Goal: Task Accomplishment & Management: Complete application form

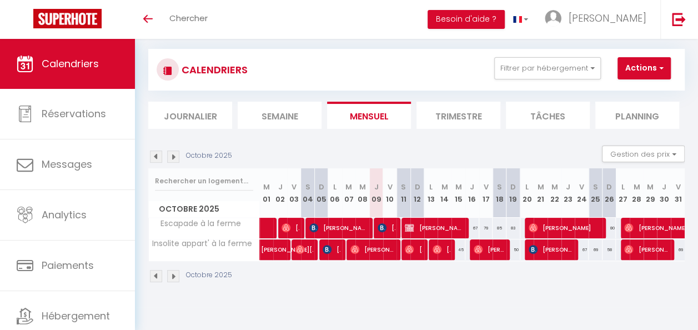
scroll to position [39, 0]
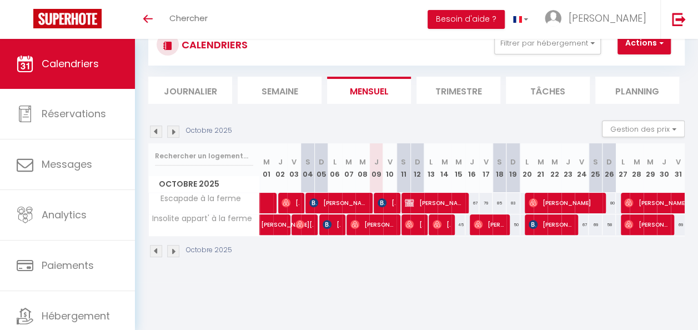
click at [455, 87] on li "Trimestre" at bounding box center [459, 90] width 84 height 27
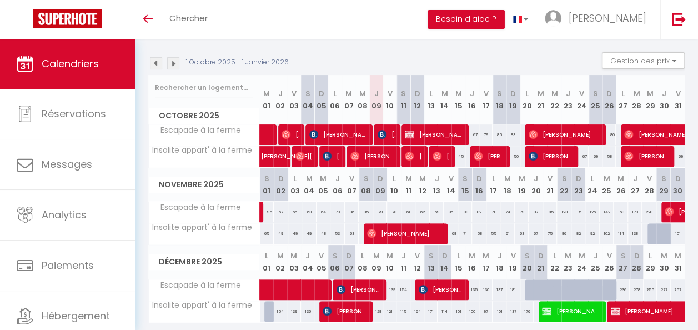
scroll to position [152, 0]
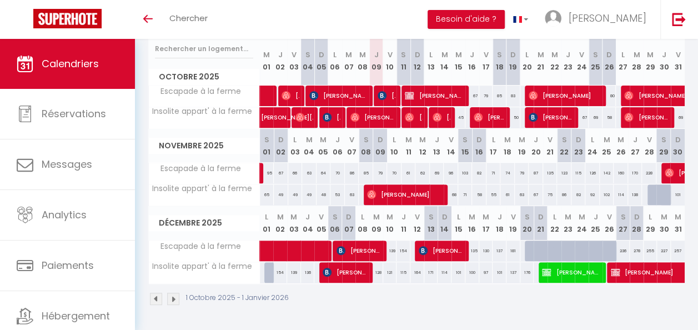
click at [539, 241] on div at bounding box center [541, 251] width 14 height 21
type input "228"
type input "Dim 21 Décembre 2025"
type input "Lun 22 Décembre 2025"
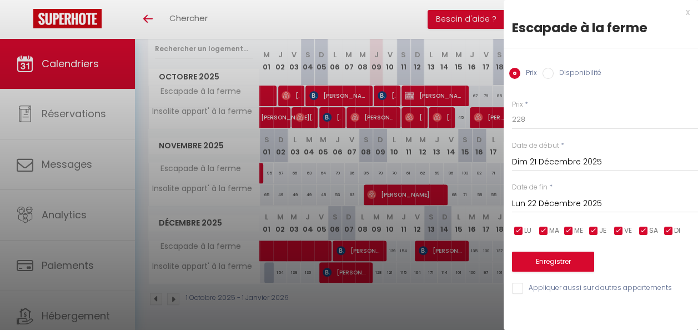
click at [689, 13] on div "x" at bounding box center [597, 12] width 186 height 13
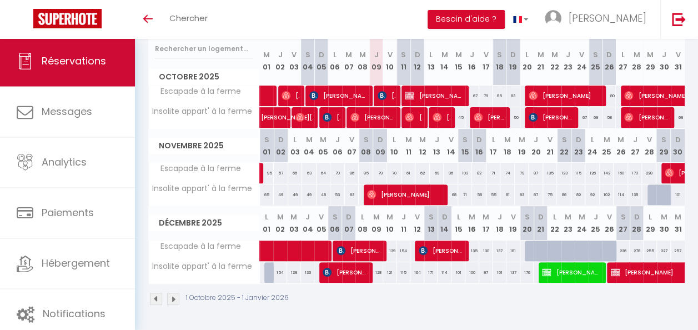
click at [91, 64] on span "Réservations" at bounding box center [74, 61] width 64 height 14
select select "not_cancelled"
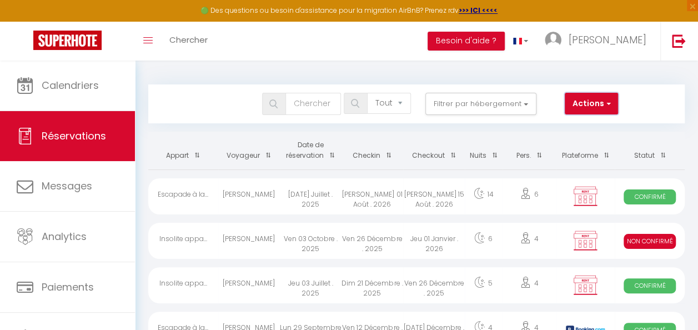
click at [590, 99] on button "Actions" at bounding box center [591, 104] width 53 height 22
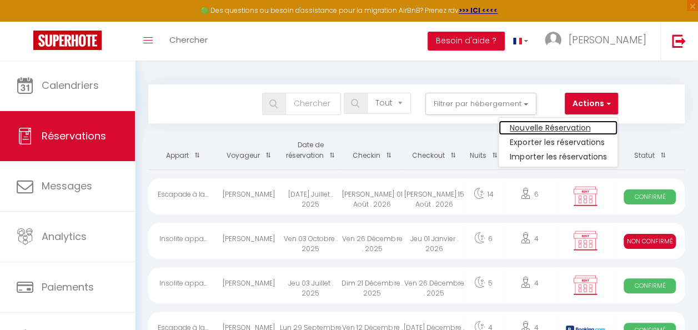
click at [534, 129] on link "Nouvelle Réservation" at bounding box center [558, 128] width 119 height 14
select select
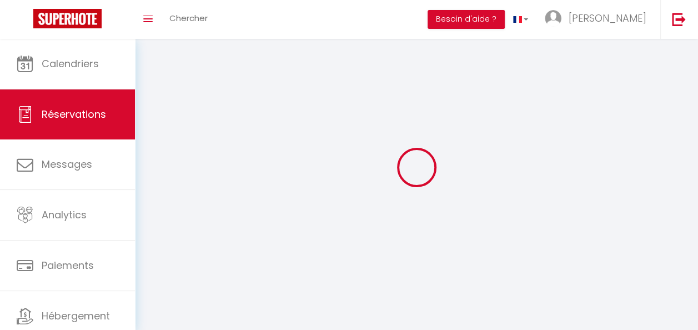
select select
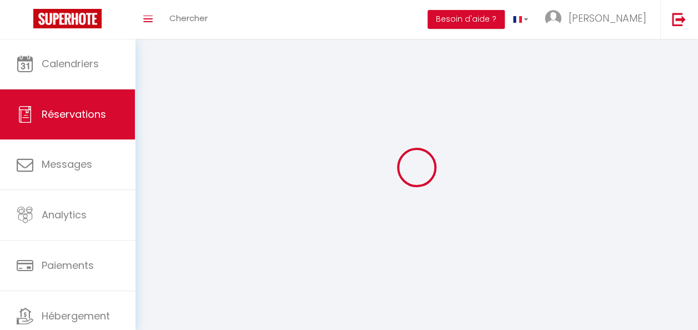
select select
checkbox input "false"
select select
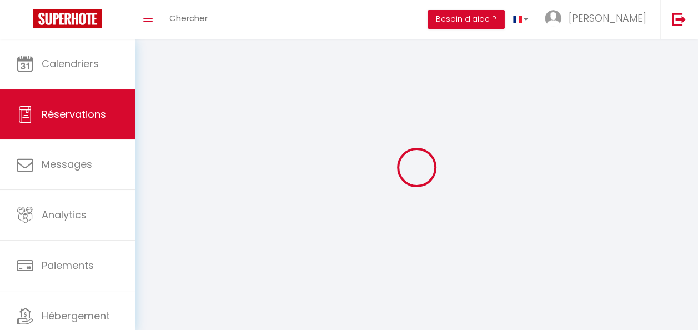
select select
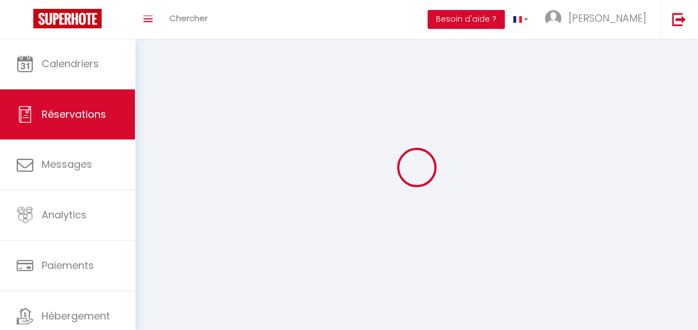
checkbox input "false"
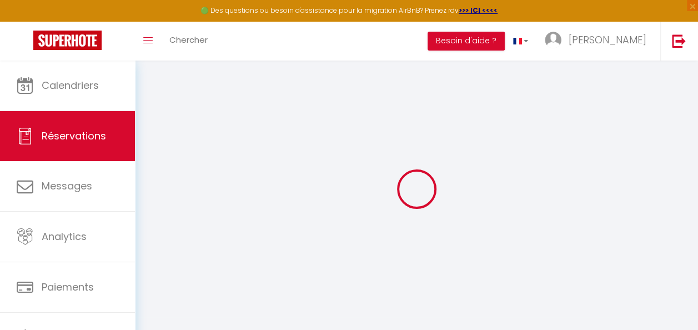
select select
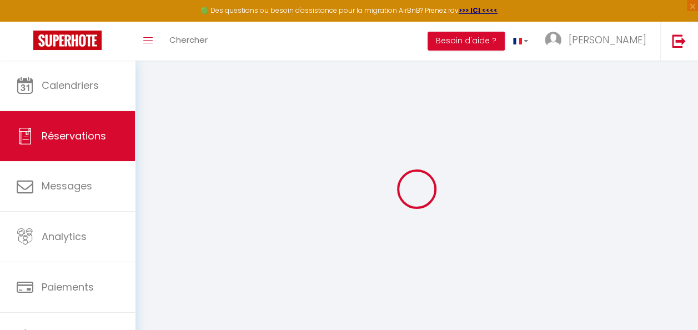
select select
checkbox input "false"
select select
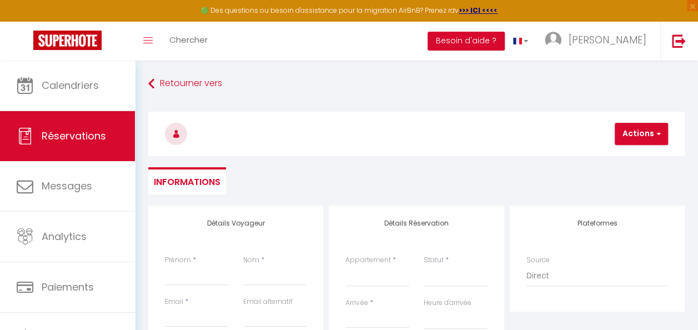
select select
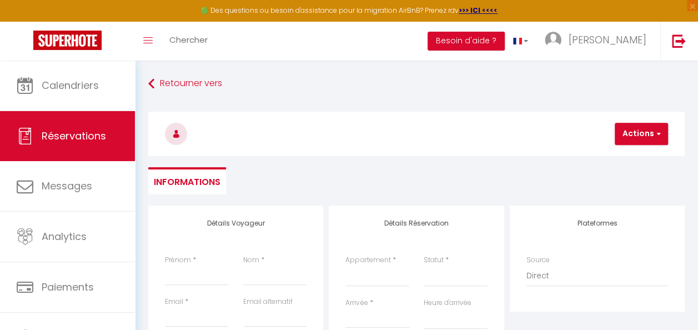
checkbox input "false"
select select
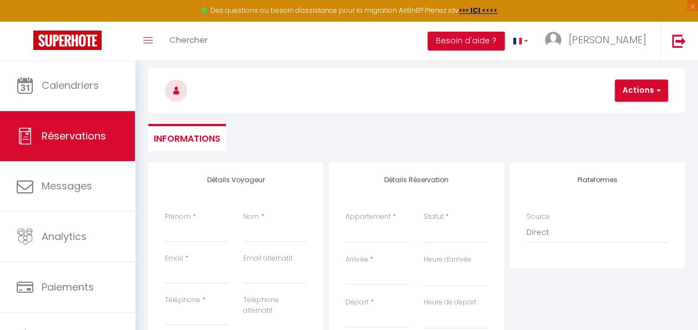
scroll to position [111, 0]
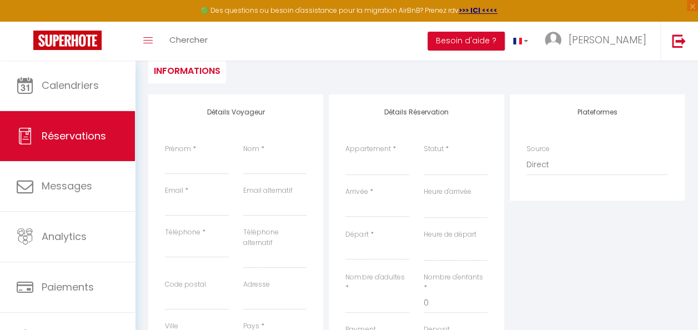
click at [194, 143] on div "Détails Voyageur Prénom * Nom * Email * Email alternatif Téléphone * Téléphone …" at bounding box center [235, 298] width 175 height 408
click at [191, 157] on input "Prénom" at bounding box center [197, 164] width 64 height 20
type input "L"
select select
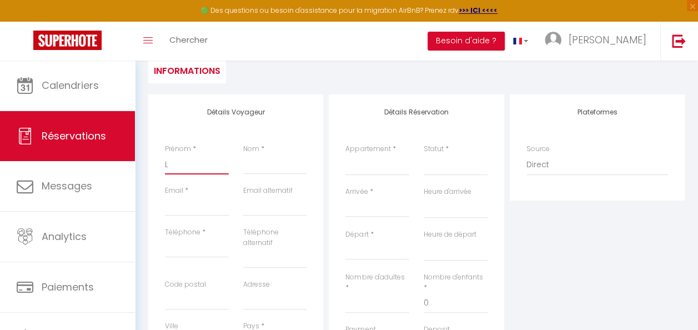
select select
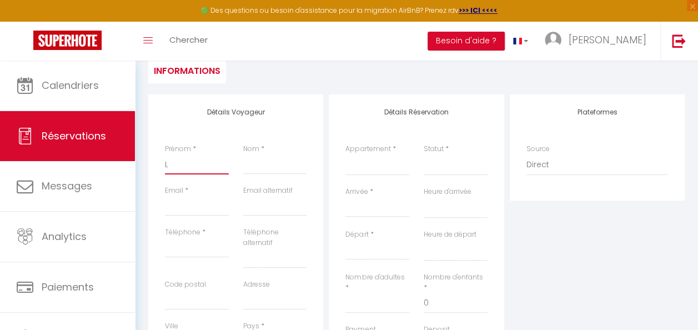
checkbox input "false"
type input "Lé"
select select
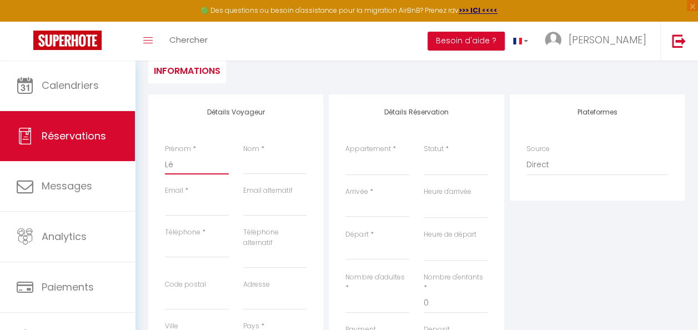
select select
checkbox input "false"
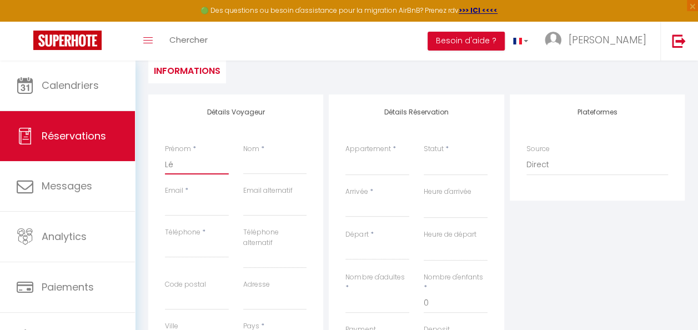
type input "[PERSON_NAME]"
select select
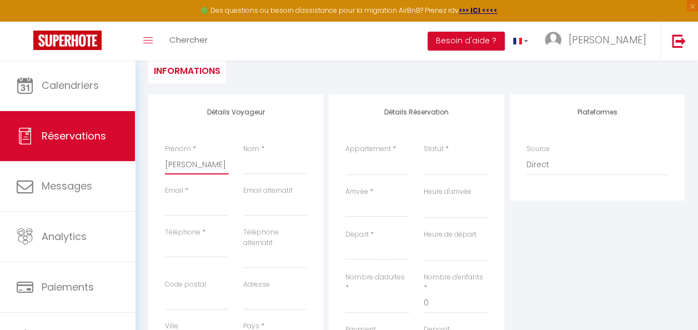
select select
checkbox input "false"
type input "[PERSON_NAME]"
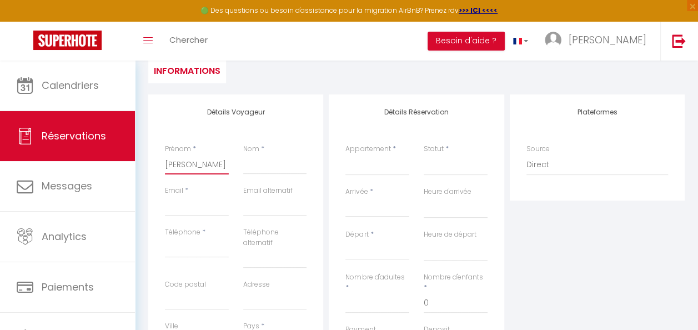
select select
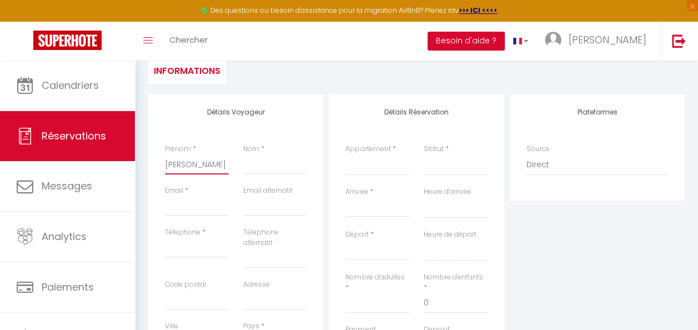
select select
checkbox input "false"
type input "[PERSON_NAME]"
select select
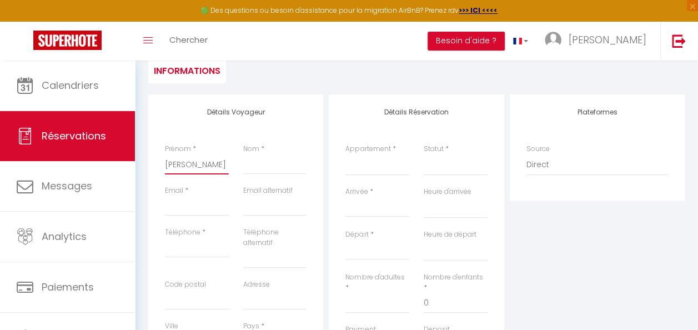
select select
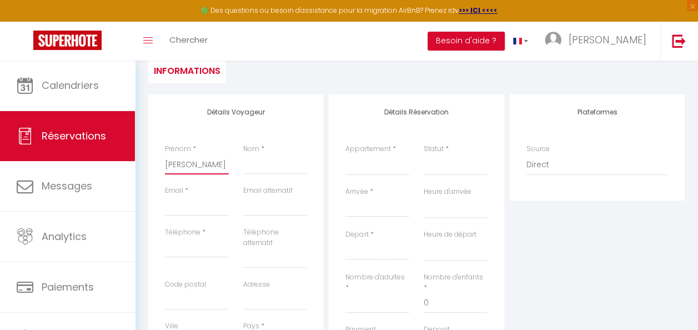
select select
checkbox input "false"
type input "[PERSON_NAME]"
select select
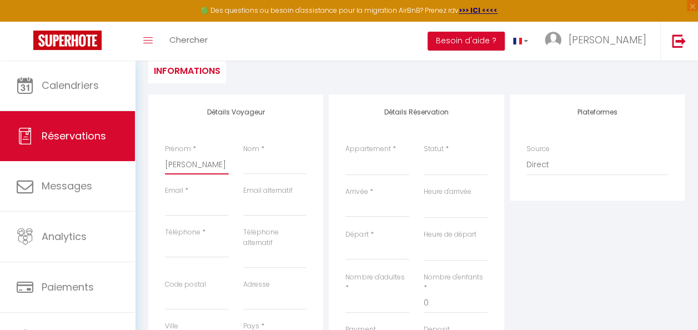
select select
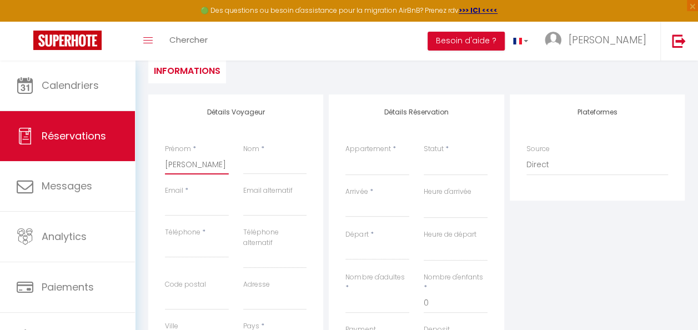
checkbox input "false"
type input "[PERSON_NAME]"
click at [261, 164] on input "Nom" at bounding box center [275, 164] width 64 height 20
click at [210, 200] on input "Email client" at bounding box center [197, 206] width 64 height 20
click at [266, 158] on input "Nom" at bounding box center [275, 164] width 64 height 20
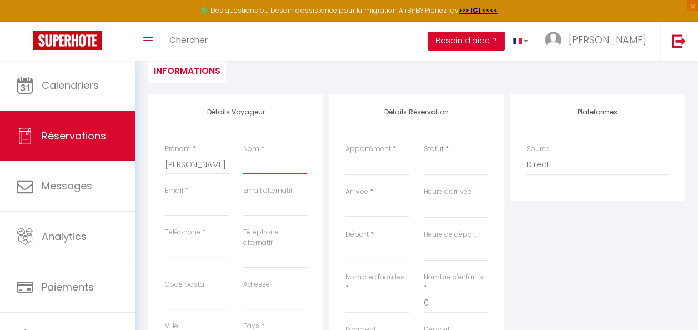
click at [266, 158] on input "Nom" at bounding box center [275, 164] width 64 height 20
type input "D"
select select
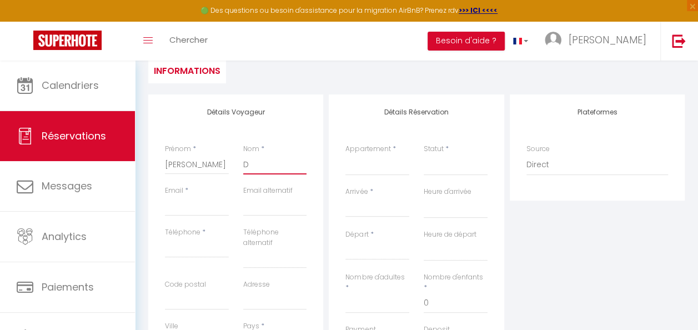
select select
checkbox input "false"
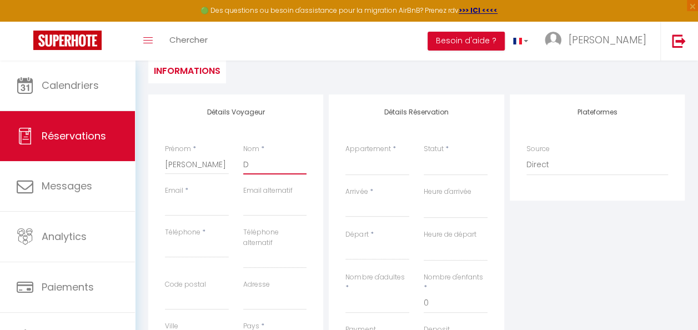
type input "DE"
select select
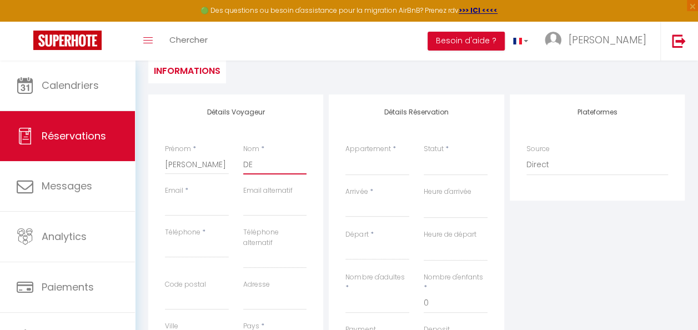
select select
checkbox input "false"
type input "DE"
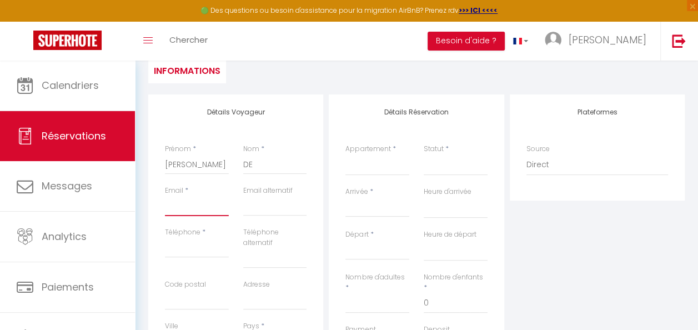
click at [213, 207] on input "Email client" at bounding box center [197, 206] width 64 height 20
paste input "[EMAIL_ADDRESS][DOMAIN_NAME]"
type input "[EMAIL_ADDRESS][DOMAIN_NAME]"
select select
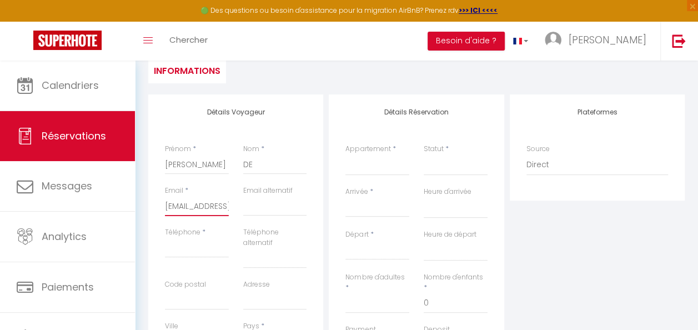
select select
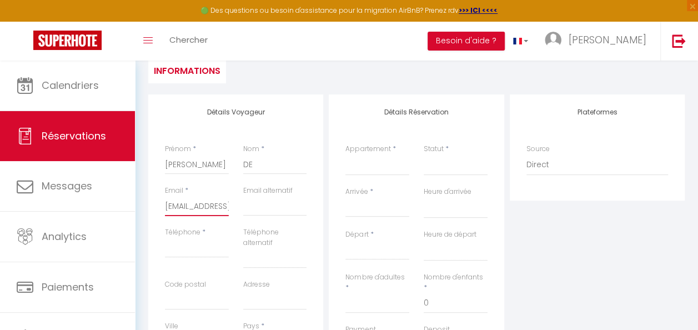
select select
checkbox input "false"
type input "[EMAIL_ADDRESS][DOMAIN_NAME]"
click at [204, 250] on input "Téléphone" at bounding box center [197, 248] width 64 height 20
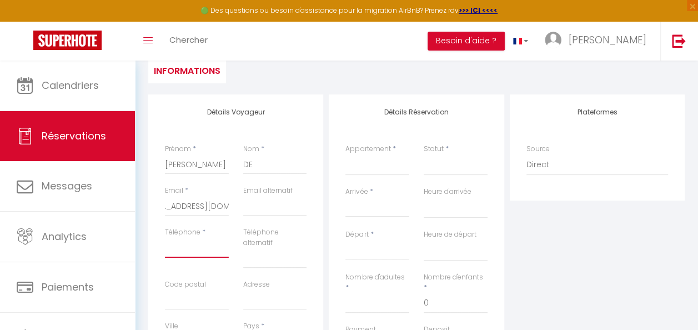
click at [204, 250] on input "Téléphone" at bounding box center [197, 248] width 64 height 20
type input "4"
select select
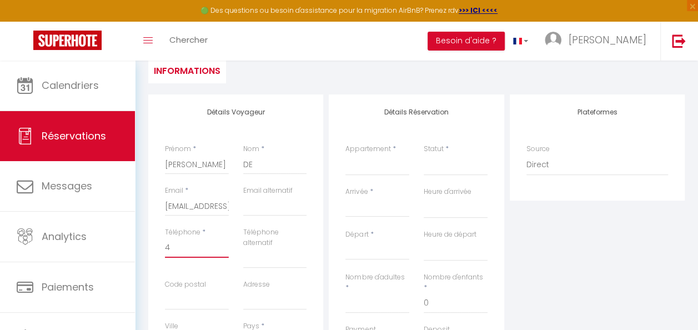
select select
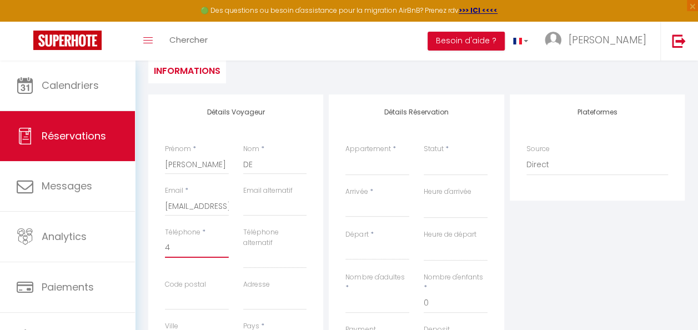
checkbox input "false"
type input "49"
select select
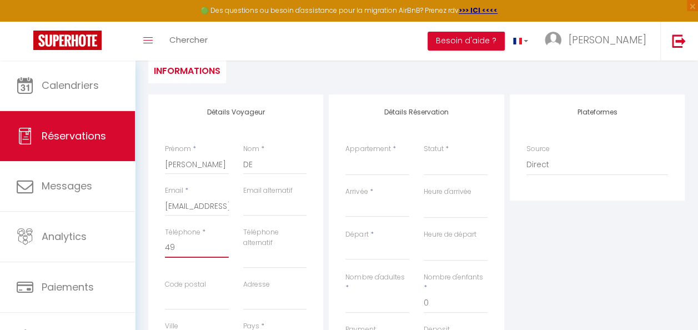
select select
checkbox input "false"
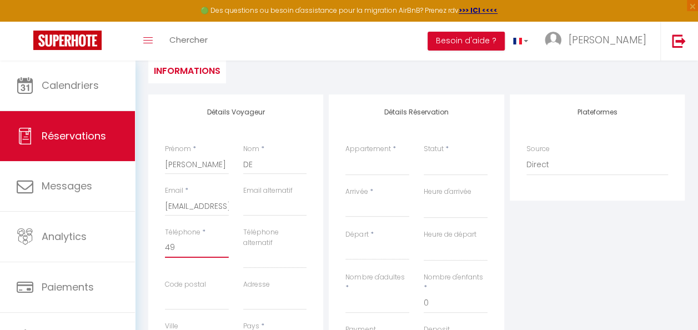
type input "491"
select select
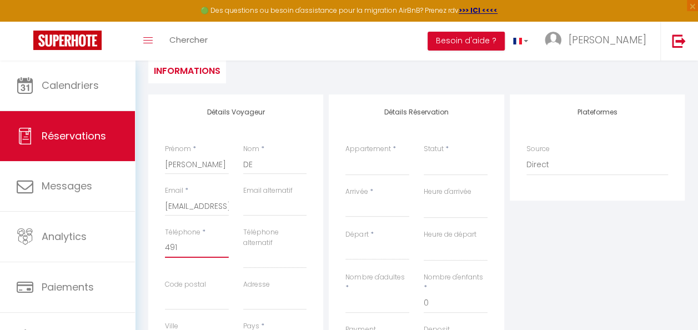
select select
checkbox input "false"
type input "4915"
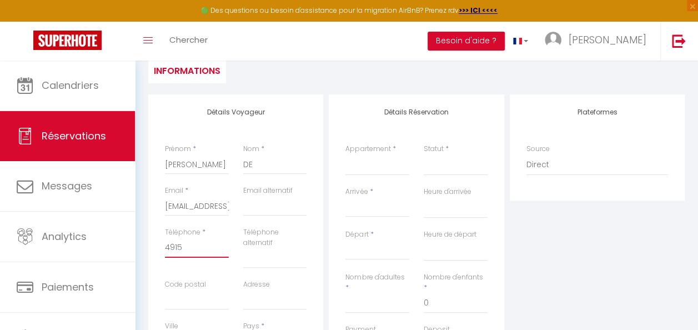
select select
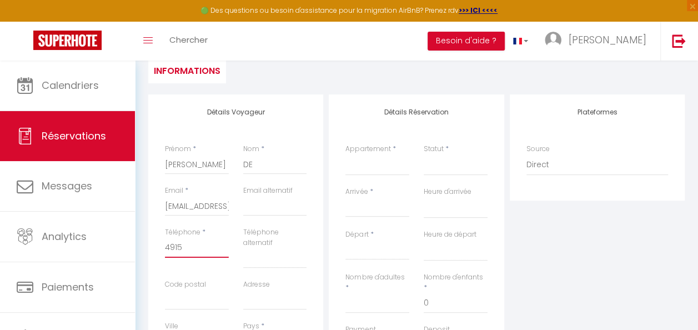
select select
checkbox input "false"
type input "49152"
select select
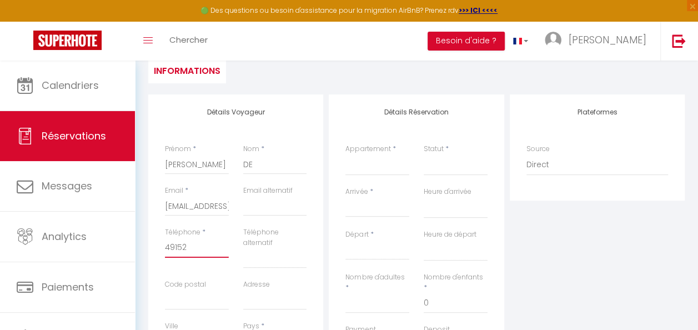
select select
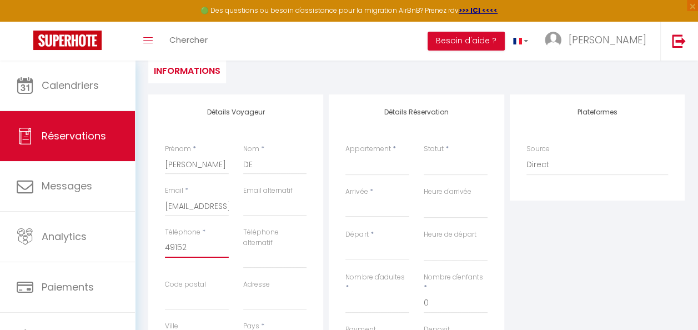
select select
checkbox input "false"
type input "491525"
select select
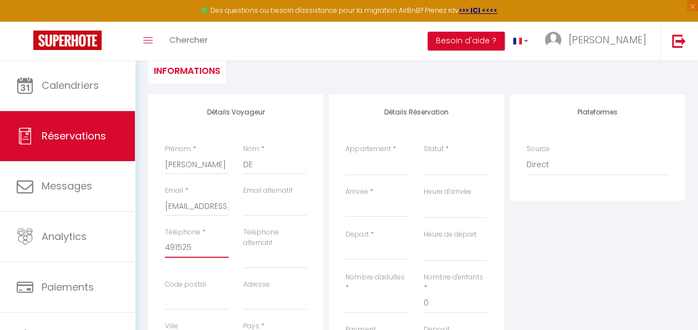
select select
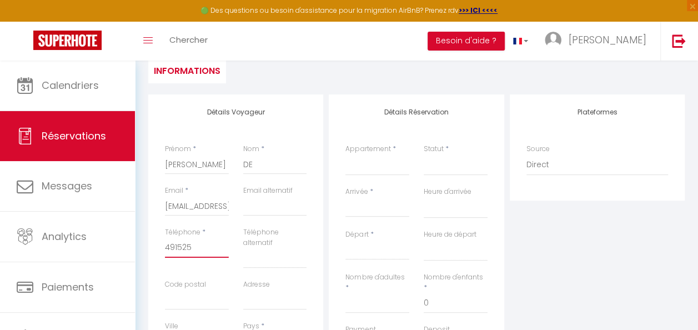
checkbox input "false"
type input "4915255"
select select
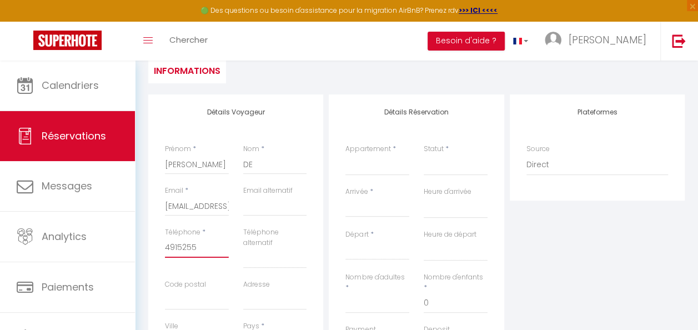
select select
checkbox input "false"
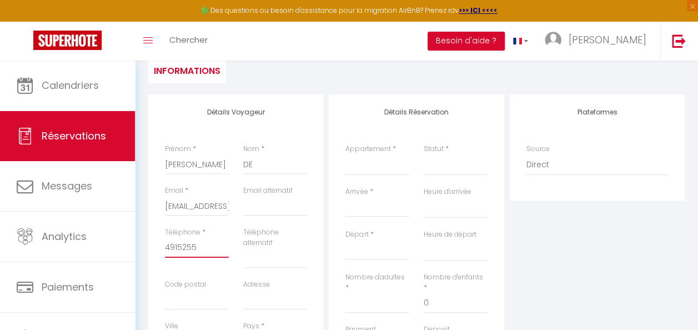
type input "49152554"
select select
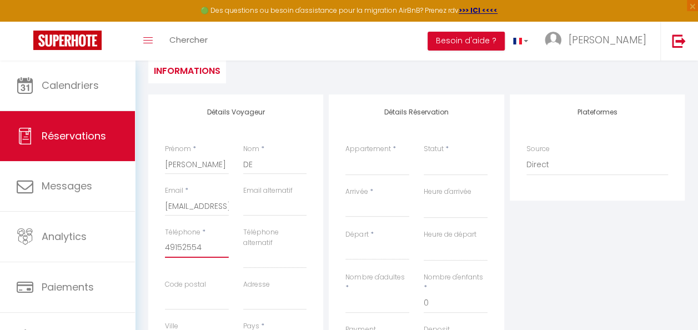
select select
checkbox input "false"
type input "491525549"
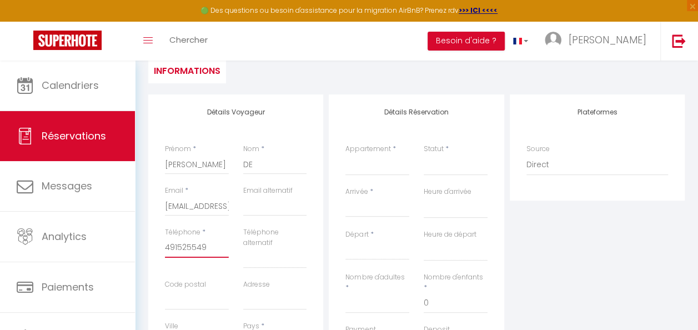
select select
click at [206, 291] on input "Code postal" at bounding box center [197, 300] width 64 height 20
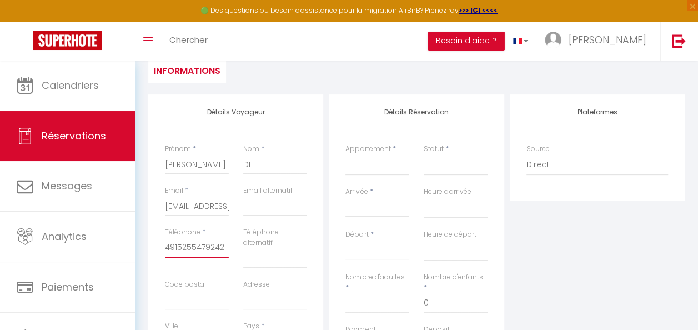
click at [166, 247] on input "4915255479242" at bounding box center [197, 248] width 64 height 20
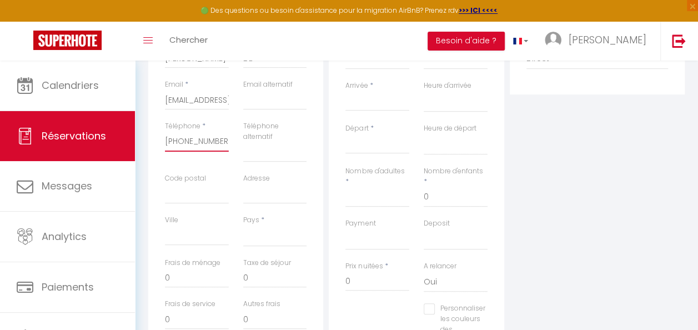
scroll to position [222, 0]
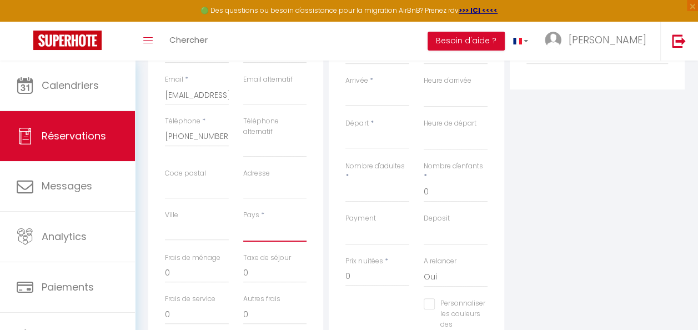
click at [282, 233] on select "[GEOGRAPHIC_DATA] [GEOGRAPHIC_DATA] [GEOGRAPHIC_DATA] [GEOGRAPHIC_DATA] [GEOGRA…" at bounding box center [275, 231] width 64 height 21
click at [243, 221] on select "[GEOGRAPHIC_DATA] [GEOGRAPHIC_DATA] [GEOGRAPHIC_DATA] [GEOGRAPHIC_DATA] [GEOGRA…" at bounding box center [275, 231] width 64 height 21
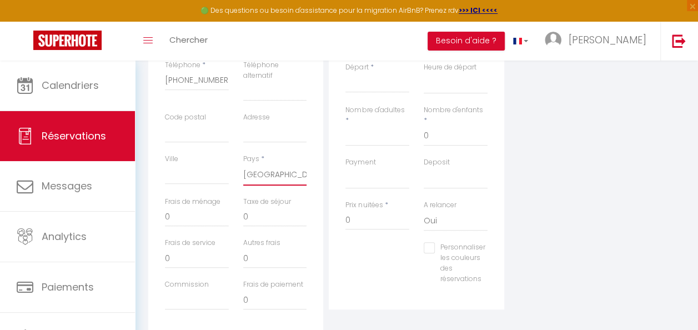
scroll to position [333, 0]
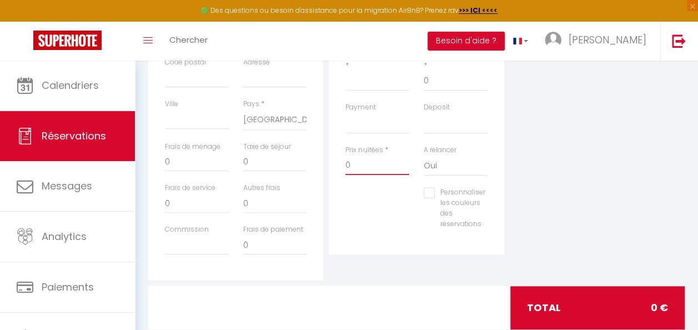
click at [368, 164] on input "0" at bounding box center [378, 165] width 64 height 20
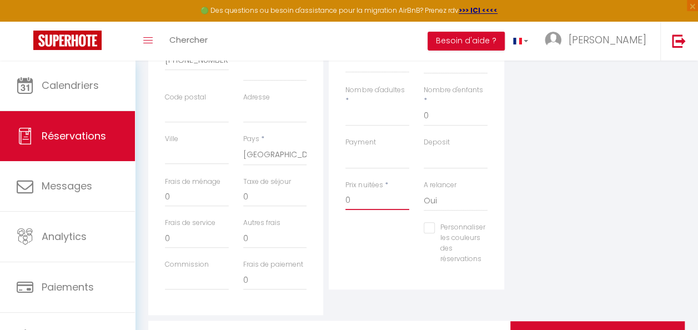
scroll to position [56, 0]
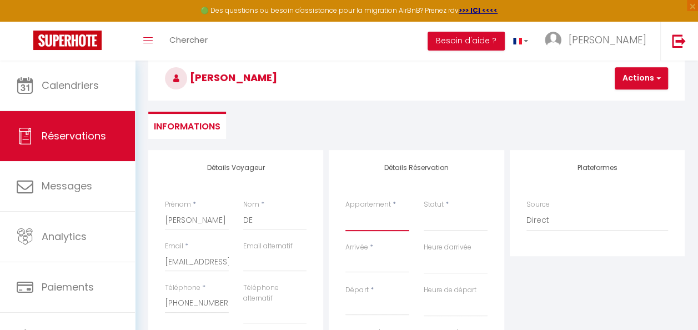
click at [388, 216] on select "Insolite appart' à la ferme Escapade à la ferme" at bounding box center [378, 220] width 64 height 21
click at [346, 210] on select "Insolite appart' à la ferme Escapade à la ferme" at bounding box center [378, 220] width 64 height 21
click at [457, 220] on select "Confirmé Non Confirmé [PERSON_NAME] par le voyageur No Show Request" at bounding box center [456, 220] width 64 height 21
click at [465, 164] on h4 "Détails Réservation" at bounding box center [417, 168] width 142 height 8
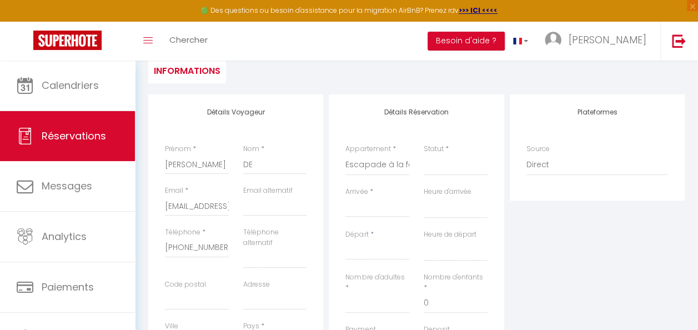
click at [367, 207] on input "Arrivée" at bounding box center [378, 208] width 64 height 14
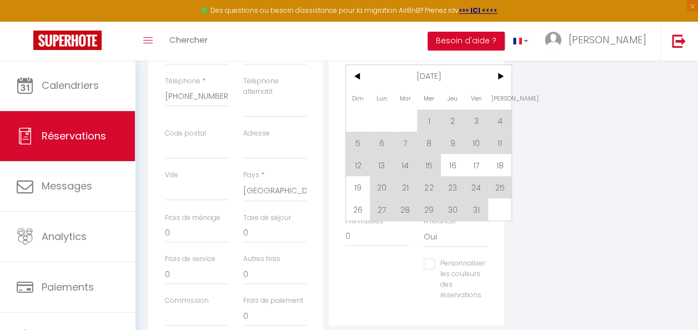
scroll to position [222, 0]
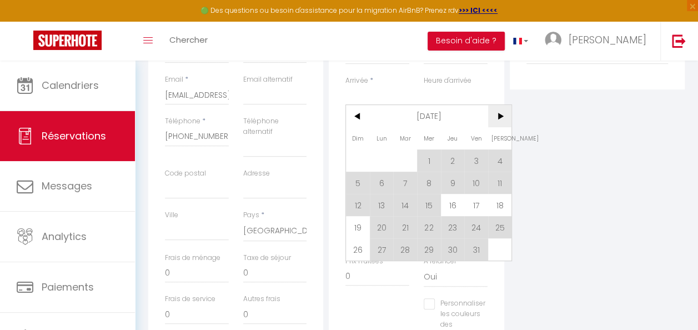
click at [504, 122] on span ">" at bounding box center [500, 116] width 24 height 22
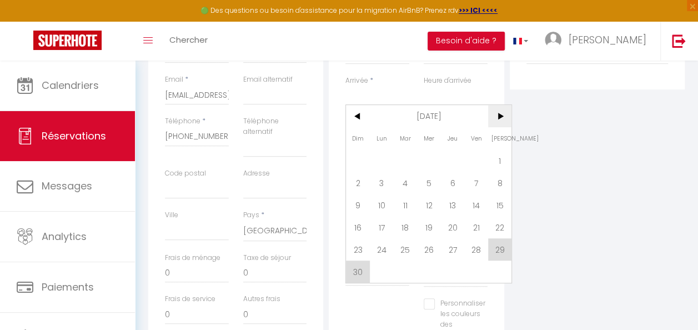
click at [500, 116] on span ">" at bounding box center [500, 116] width 24 height 22
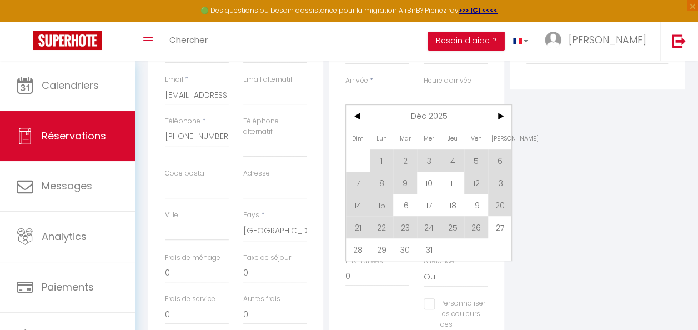
click at [355, 227] on span "21" at bounding box center [358, 227] width 24 height 22
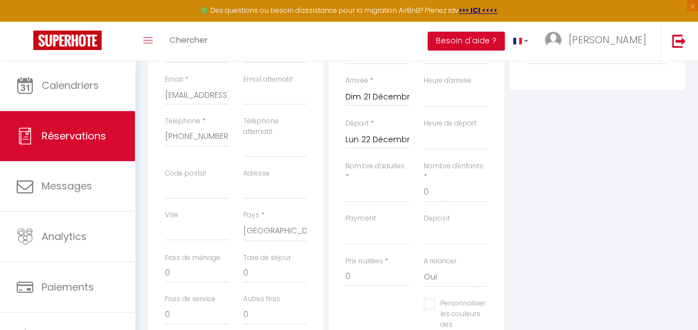
click at [387, 131] on div "Lun 22 Décembre 2025 < Déc 2025 > Dim Lun Mar Mer Jeu Ven Sam 1 2 3 4 5 6 7 8 9…" at bounding box center [378, 139] width 64 height 20
click at [376, 137] on input "Lun 22 Décembre 2025" at bounding box center [378, 140] width 64 height 14
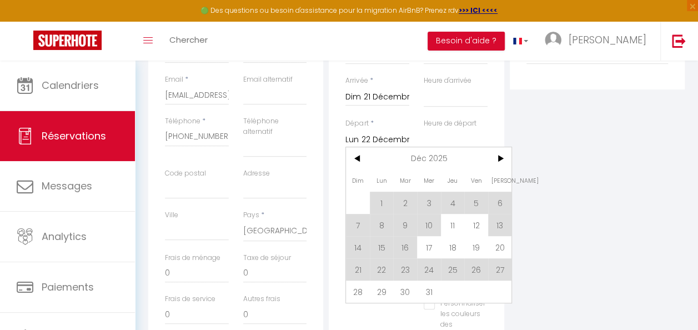
click at [498, 273] on span "27" at bounding box center [500, 269] width 24 height 22
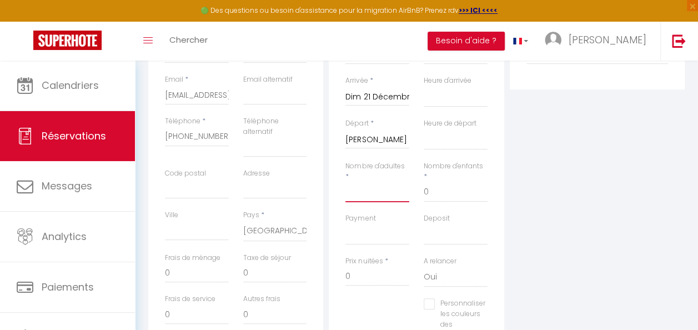
click at [384, 196] on input "Nombre d'adultes" at bounding box center [378, 192] width 64 height 20
click at [443, 193] on input "0" at bounding box center [456, 192] width 64 height 20
click at [360, 236] on select "OK KO" at bounding box center [378, 234] width 64 height 21
click at [373, 227] on select "OK KO" at bounding box center [378, 234] width 64 height 21
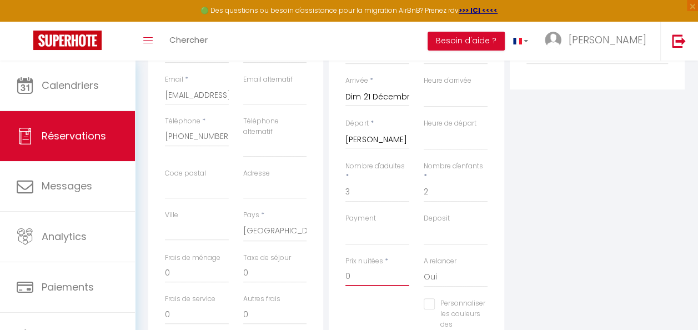
click at [358, 278] on input "0" at bounding box center [378, 276] width 64 height 20
click at [255, 269] on input "0" at bounding box center [275, 273] width 64 height 20
click at [202, 273] on input "0" at bounding box center [197, 273] width 64 height 20
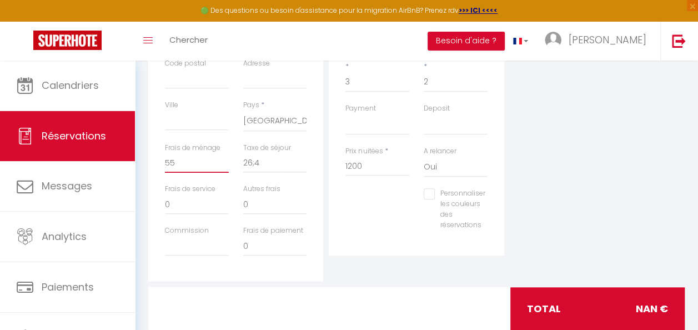
scroll to position [333, 0]
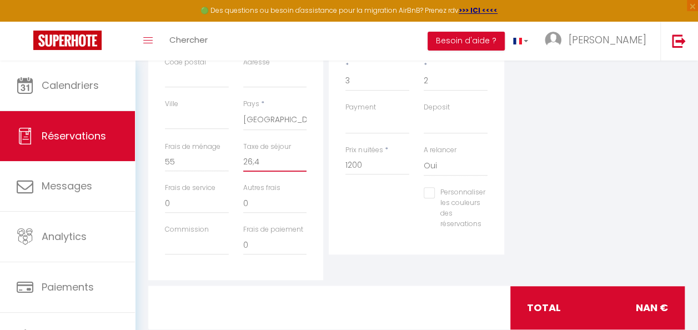
click at [253, 164] on input "26;4" at bounding box center [275, 162] width 64 height 20
click at [432, 196] on input "Personnaliser les couleurs des réservations" at bounding box center [455, 192] width 62 height 11
click at [503, 208] on span at bounding box center [503, 206] width 9 height 9
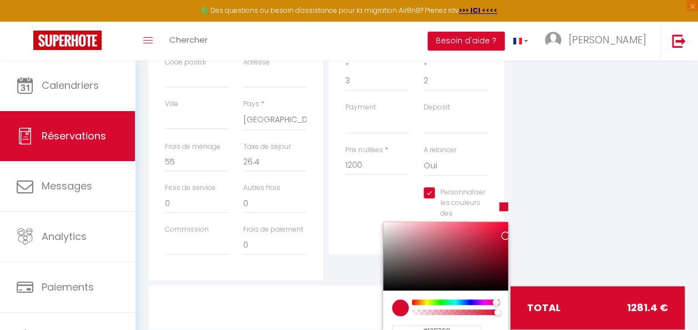
click at [440, 302] on div at bounding box center [455, 302] width 85 height 6
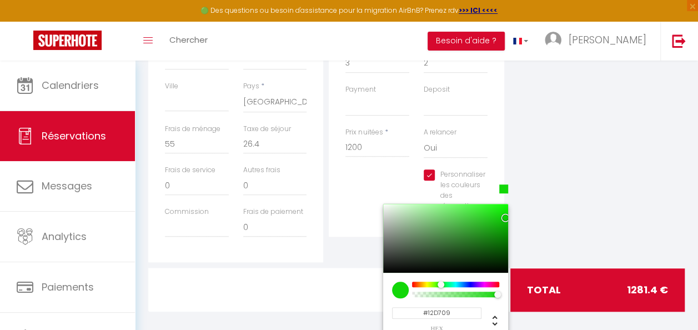
scroll to position [361, 0]
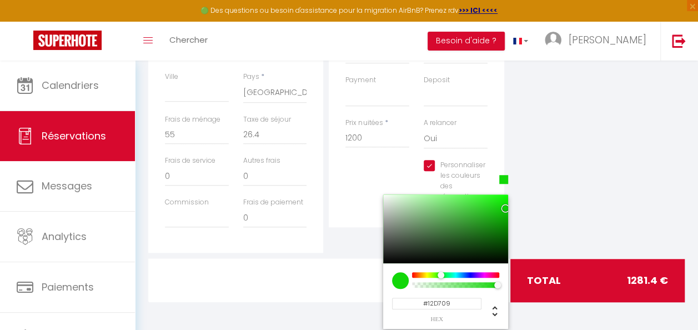
click at [589, 207] on div "Plateformes Source Direct [DOMAIN_NAME] [DOMAIN_NAME] Chalet montagne Expedia G…" at bounding box center [597, 49] width 181 height 408
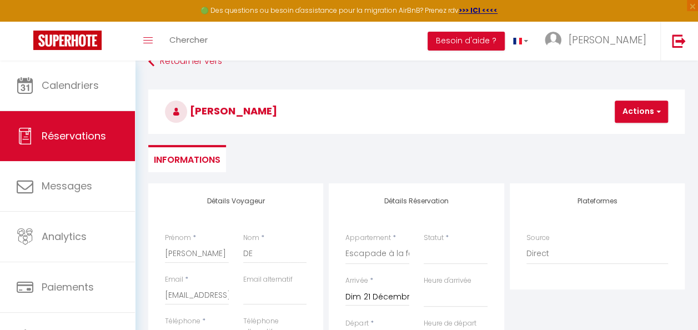
scroll to position [0, 0]
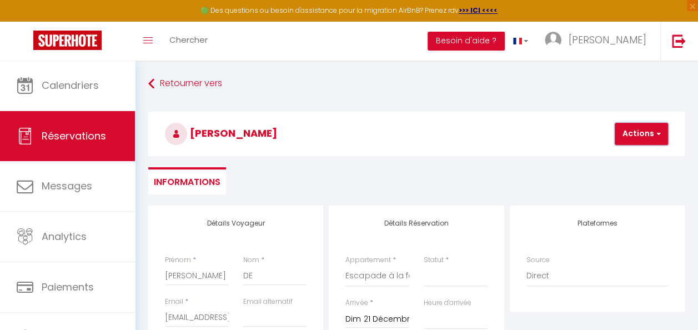
click at [641, 134] on button "Actions" at bounding box center [641, 134] width 53 height 22
click at [633, 157] on link "Enregistrer" at bounding box center [651, 158] width 88 height 14
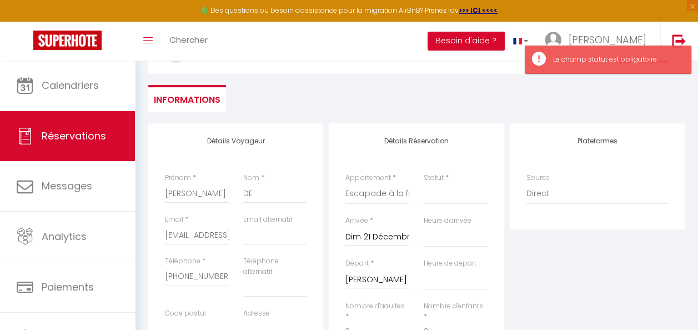
scroll to position [111, 0]
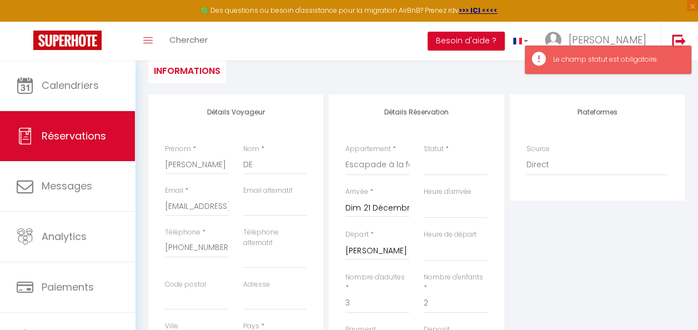
click at [454, 152] on div "Statut * Confirmé Non Confirmé Annulé Annulé par le voyageur No Show Request" at bounding box center [456, 160] width 64 height 32
click at [454, 162] on select "Confirmé Non Confirmé [PERSON_NAME] par le voyageur No Show Request" at bounding box center [456, 164] width 64 height 21
click at [424, 154] on select "Confirmé Non Confirmé [PERSON_NAME] par le voyageur No Show Request" at bounding box center [456, 164] width 64 height 21
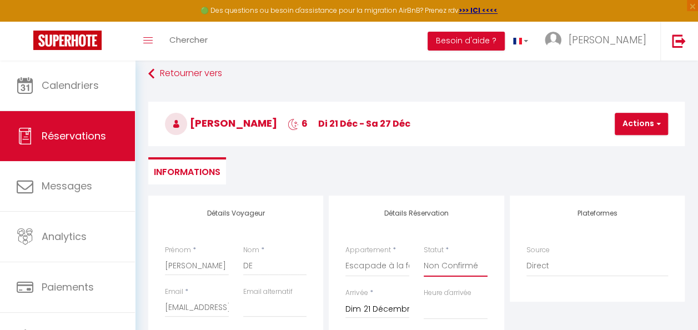
scroll to position [0, 0]
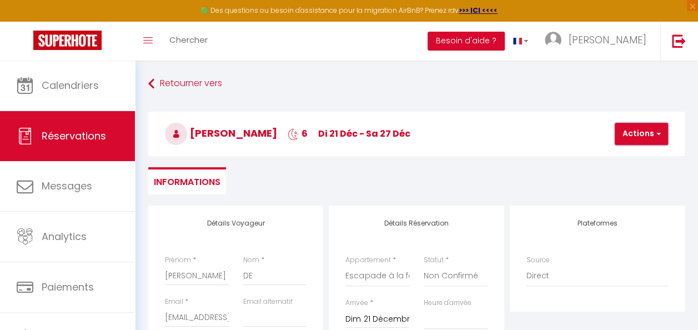
click at [628, 139] on button "Actions" at bounding box center [641, 134] width 53 height 22
click at [639, 156] on link "Enregistrer" at bounding box center [651, 158] width 88 height 14
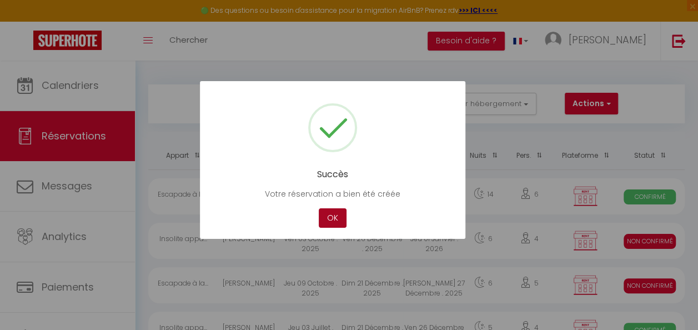
click at [339, 214] on button "OK" at bounding box center [333, 217] width 28 height 19
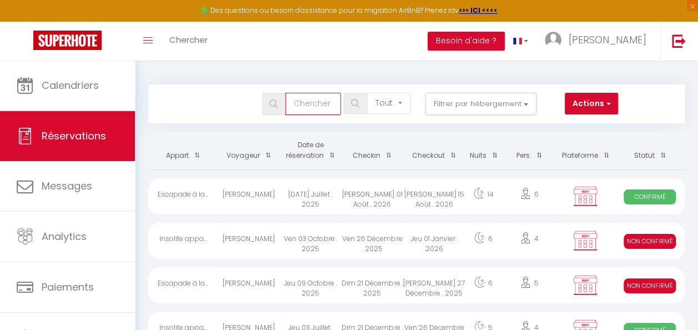
click at [312, 106] on input "text" at bounding box center [314, 104] width 56 height 22
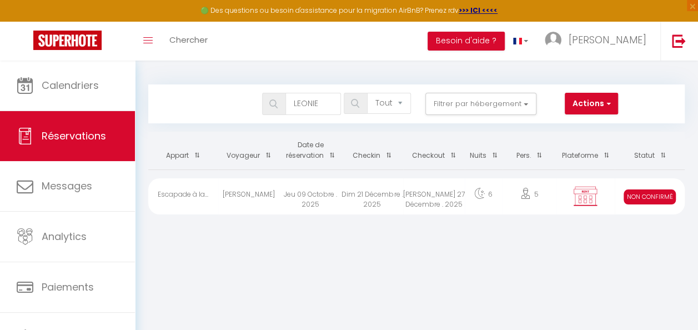
click at [432, 193] on div "[PERSON_NAME] 27 Décembre . 2025" at bounding box center [434, 196] width 62 height 36
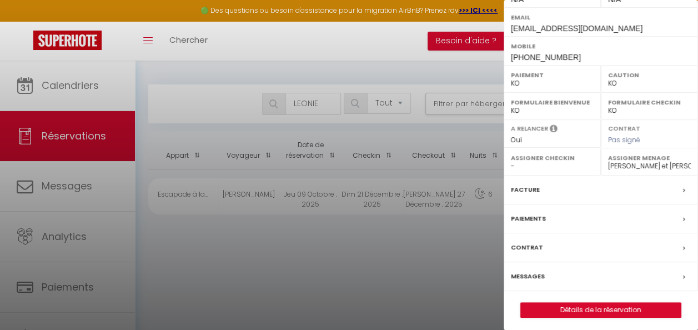
scroll to position [185, 0]
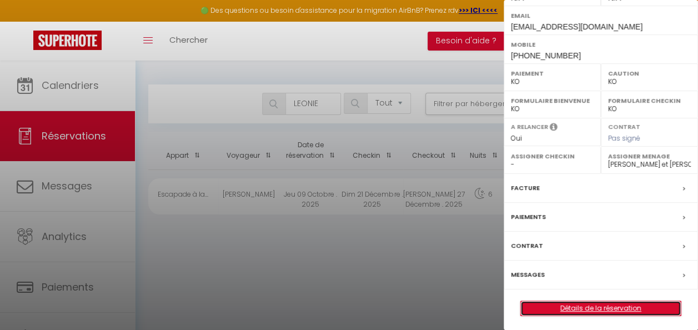
click at [592, 306] on link "Détails de la réservation" at bounding box center [601, 308] width 160 height 14
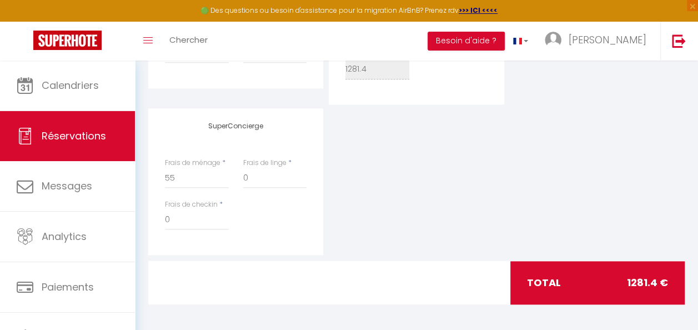
scroll to position [527, 0]
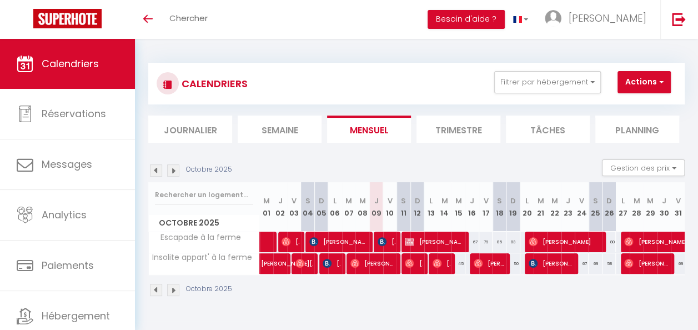
click at [474, 129] on li "Trimestre" at bounding box center [459, 129] width 84 height 27
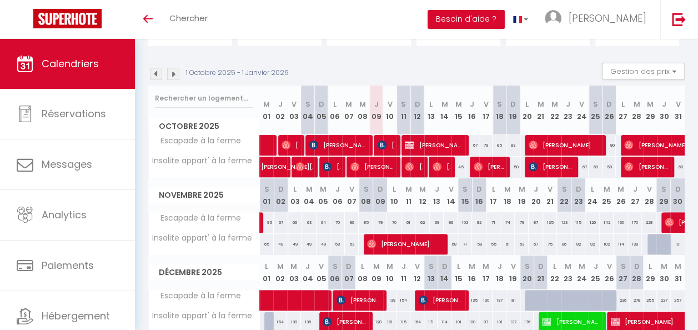
scroll to position [152, 0]
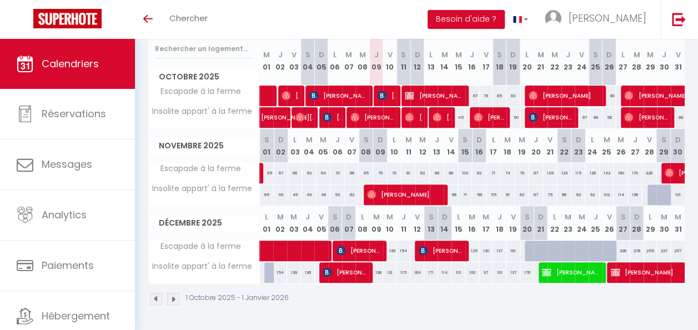
click at [525, 243] on div at bounding box center [532, 251] width 14 height 21
type input "230"
type input "Sam 20 Décembre 2025"
type input "Dim 21 Décembre 2025"
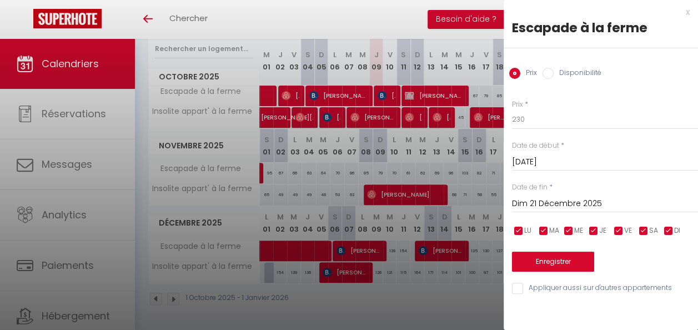
click at [568, 206] on input "Dim 21 Décembre 2025" at bounding box center [605, 204] width 186 height 14
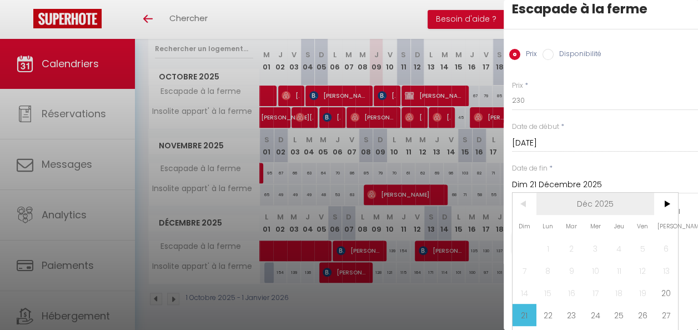
scroll to position [46, 0]
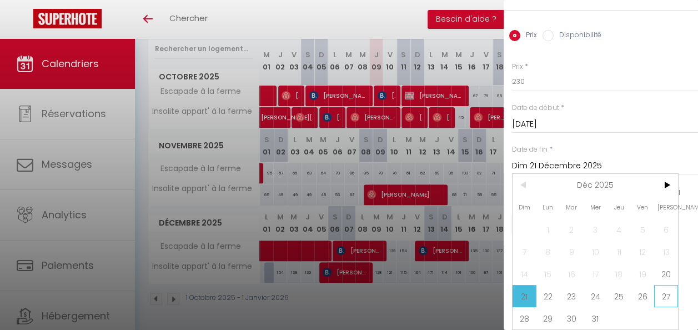
click at [672, 286] on span "27" at bounding box center [666, 296] width 24 height 22
click at [672, 256] on input "Appliquer aussi sur d'autres appartements" at bounding box center [605, 250] width 186 height 11
checkbox input "true"
type input "[PERSON_NAME] 27 Décembre 2025"
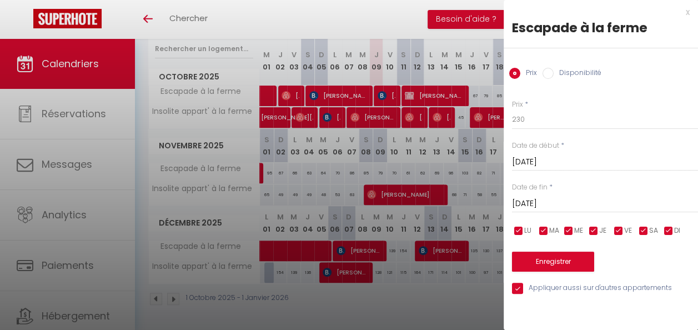
scroll to position [0, 0]
click at [550, 68] on input "Disponibilité" at bounding box center [548, 73] width 11 height 11
radio input "true"
radio input "false"
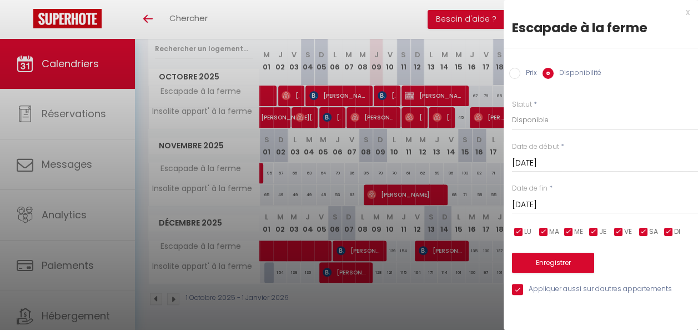
click at [519, 288] on input "Appliquer aussi sur d'autres appartements" at bounding box center [605, 289] width 186 height 11
checkbox input "false"
click at [565, 264] on button "Enregistrer" at bounding box center [553, 263] width 82 height 20
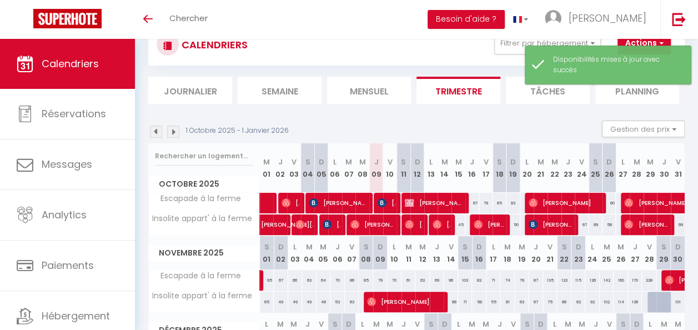
scroll to position [152, 0]
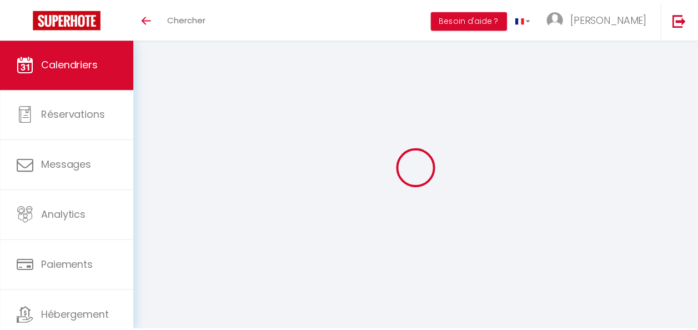
scroll to position [152, 0]
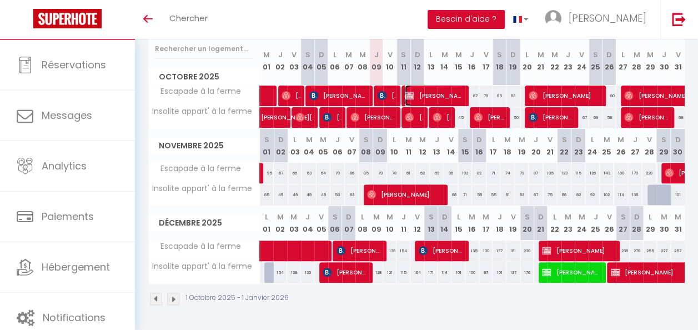
click at [427, 92] on span "[PERSON_NAME]" at bounding box center [435, 95] width 60 height 21
click at [0, 0] on div at bounding box center [0, 0] width 0 height 0
click at [439, 89] on span "[PERSON_NAME]" at bounding box center [434, 95] width 58 height 21
click at [0, 0] on div at bounding box center [0, 0] width 0 height 0
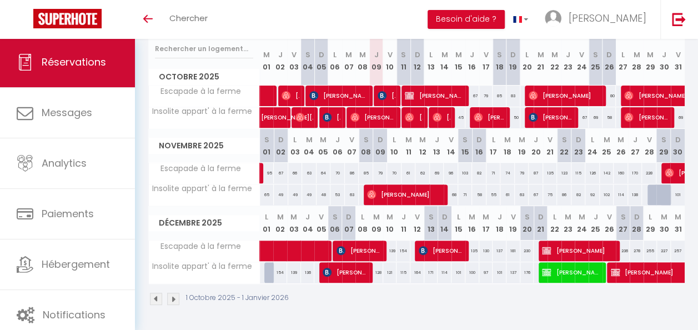
click at [63, 62] on span "Réservations" at bounding box center [74, 62] width 64 height 14
select select "not_cancelled"
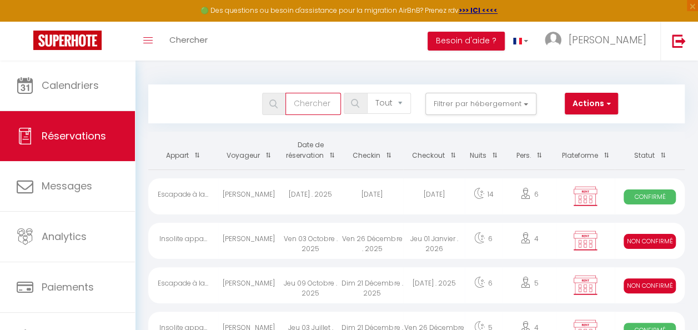
click at [314, 101] on input "text" at bounding box center [314, 104] width 56 height 22
type input "MAT"
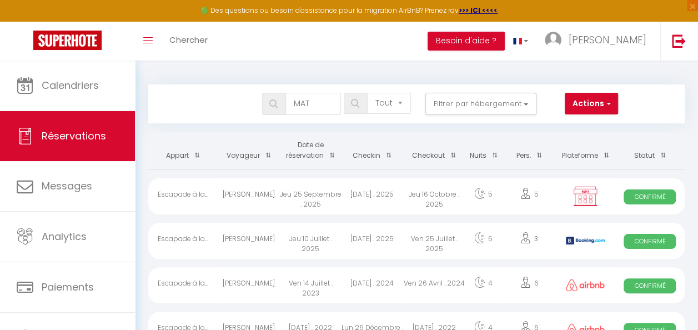
click at [432, 196] on div "Jeu 16 Octobre . 2025" at bounding box center [434, 196] width 62 height 36
select select "OK"
select select "KO"
select select "0"
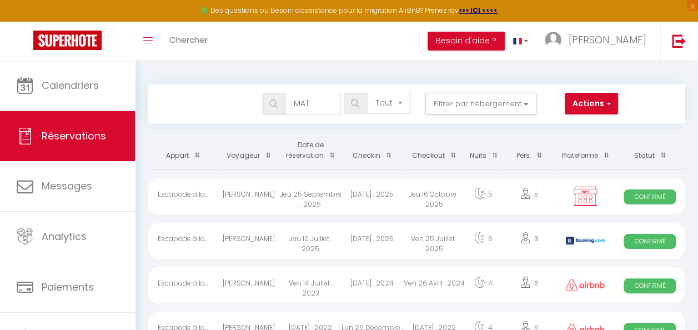
select select "1"
select select
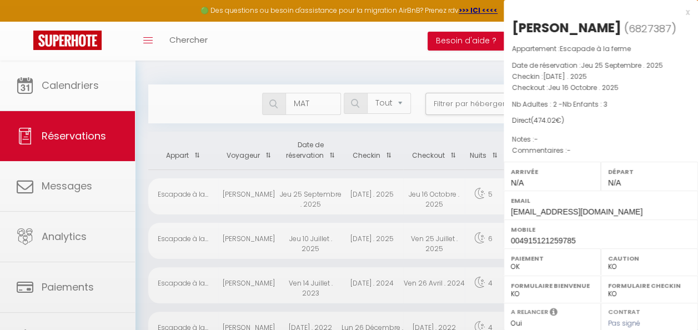
select select "51204"
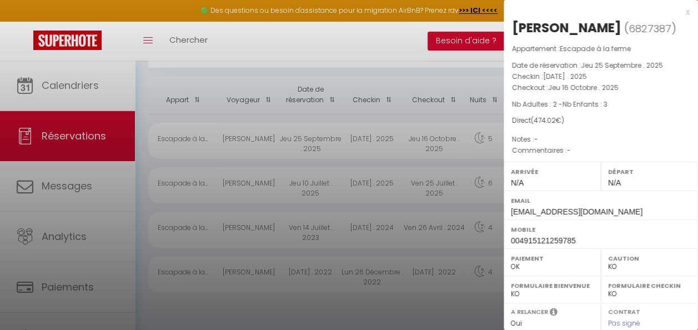
click at [679, 12] on div "x" at bounding box center [597, 12] width 186 height 13
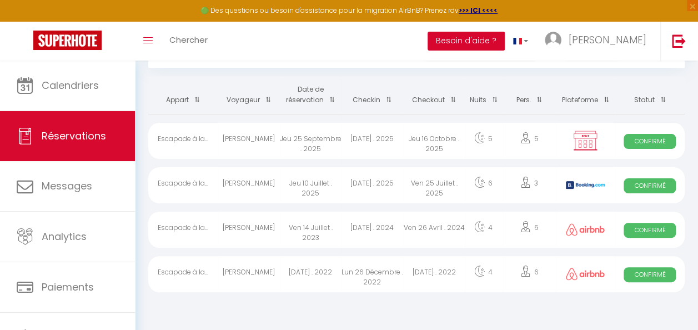
click at [492, 39] on button "Besoin d'aide ?" at bounding box center [466, 41] width 77 height 19
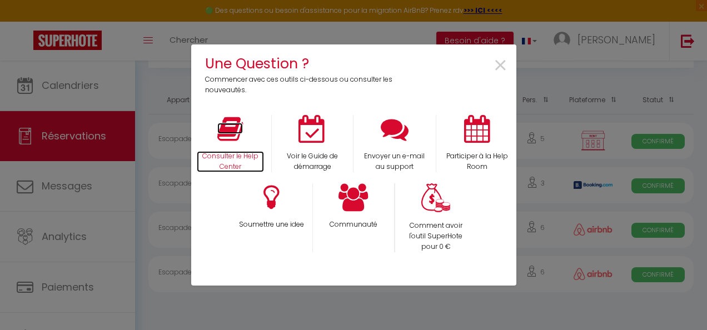
click at [222, 141] on icon at bounding box center [230, 129] width 26 height 28
click at [352, 219] on div "Communauté" at bounding box center [353, 217] width 82 height 69
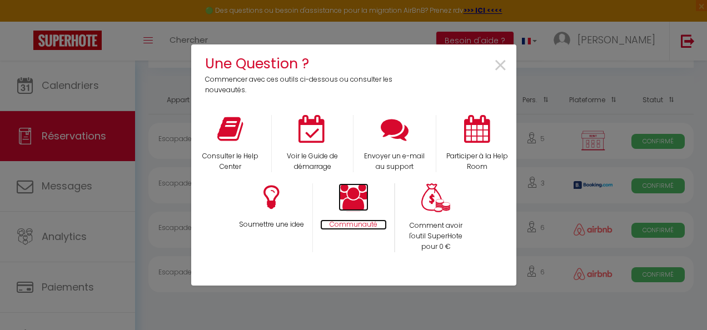
click at [361, 221] on p "Communauté" at bounding box center [353, 224] width 67 height 11
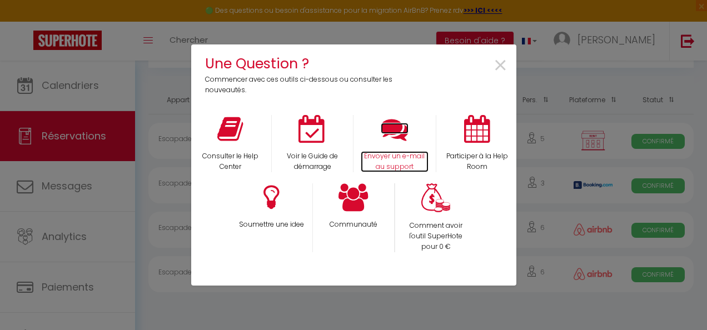
click at [393, 132] on icon at bounding box center [395, 129] width 28 height 28
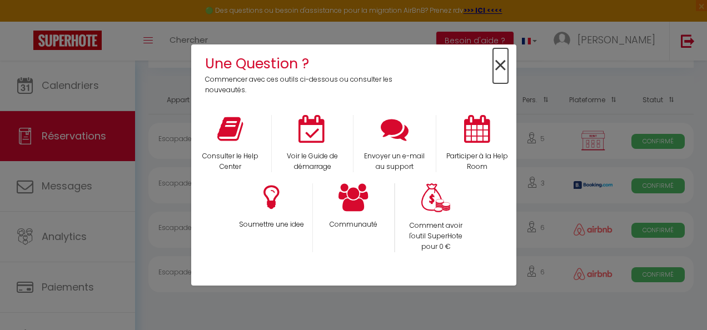
click at [503, 64] on span "×" at bounding box center [500, 65] width 15 height 35
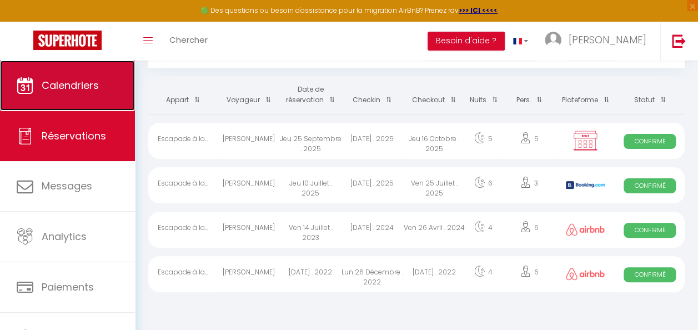
click at [80, 94] on link "Calendriers" at bounding box center [67, 86] width 135 height 50
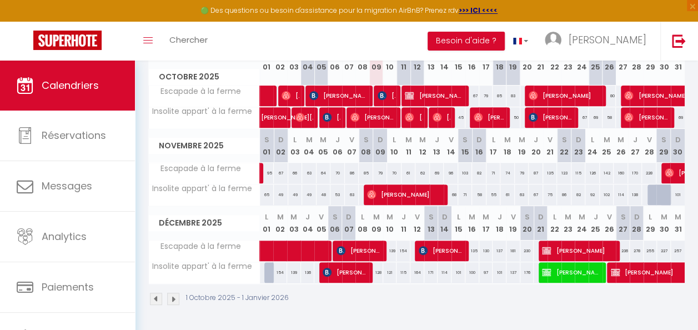
scroll to position [173, 0]
click at [670, 189] on div "101" at bounding box center [677, 194] width 14 height 21
type input "101"
type input "Dim 30 Novembre 2025"
type input "Lun 01 Décembre 2025"
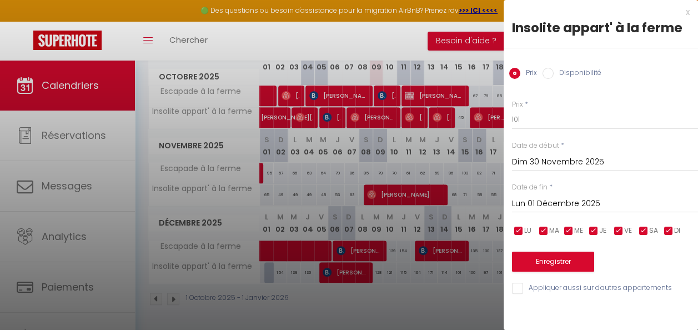
click at [550, 72] on input "Disponibilité" at bounding box center [548, 73] width 11 height 11
radio input "true"
radio input "false"
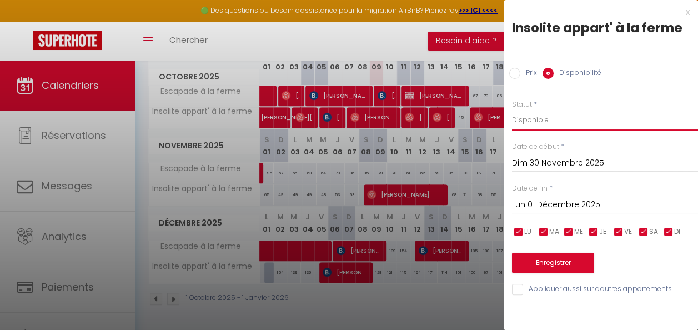
click at [543, 119] on select "Disponible Indisponible" at bounding box center [605, 119] width 186 height 21
select select "0"
click at [512, 109] on select "Disponible Indisponible" at bounding box center [605, 119] width 186 height 21
click at [551, 265] on button "Enregistrer" at bounding box center [553, 263] width 82 height 20
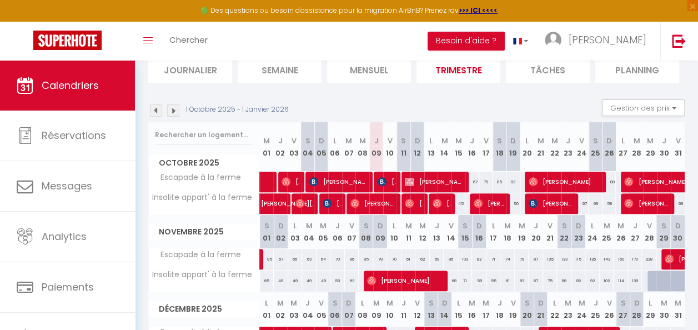
scroll to position [0, 0]
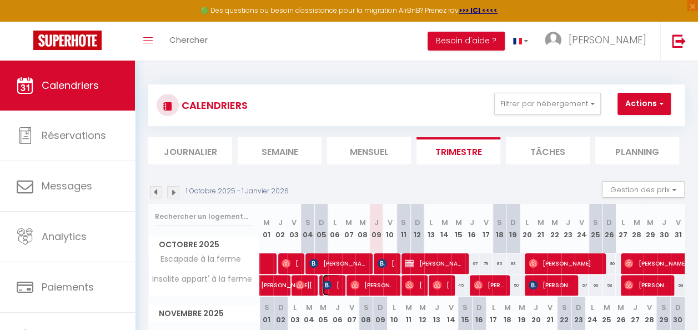
click at [328, 290] on span "[PERSON_NAME]" at bounding box center [332, 284] width 18 height 21
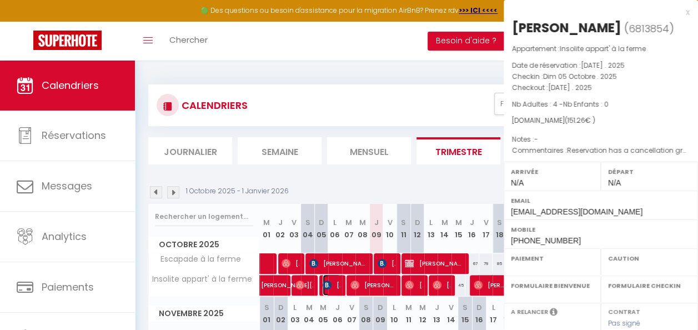
select select "OK"
select select "KO"
select select "0"
select select "1"
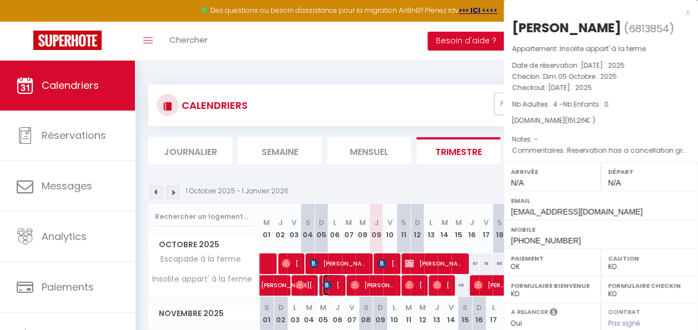
select select
select select "51204"
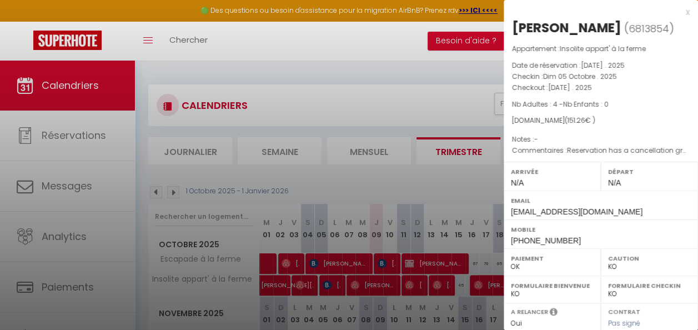
click at [678, 11] on div "x" at bounding box center [597, 12] width 186 height 13
